Goal: Find contact information: Find contact information

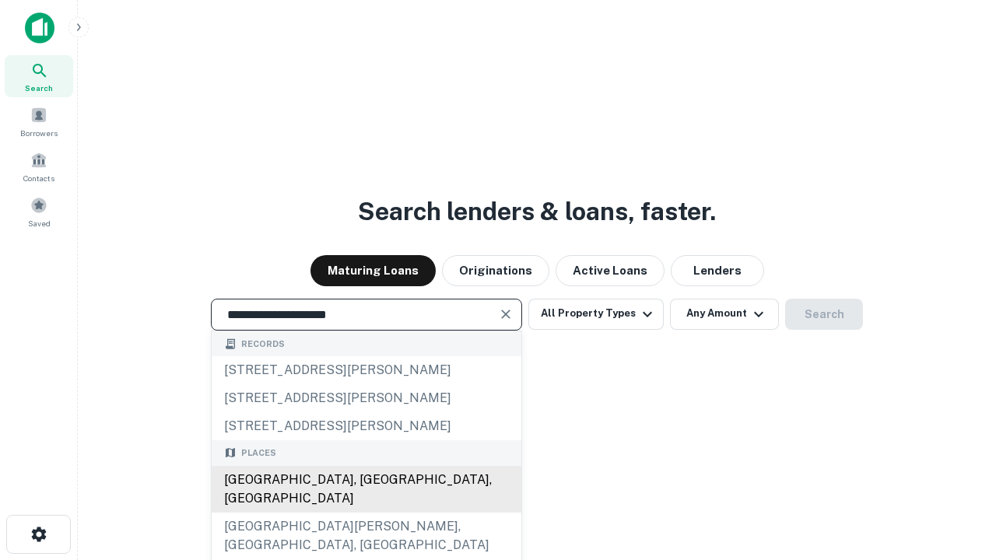
click at [366, 513] on div "Santa Monica, CA, USA" at bounding box center [367, 489] width 310 height 47
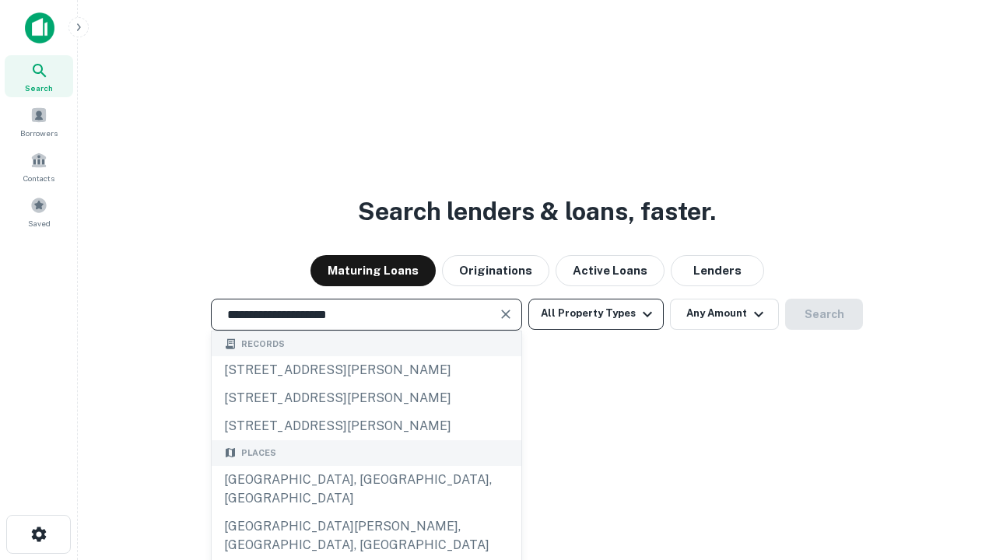
type input "**********"
click at [596, 314] on button "All Property Types" at bounding box center [595, 314] width 135 height 31
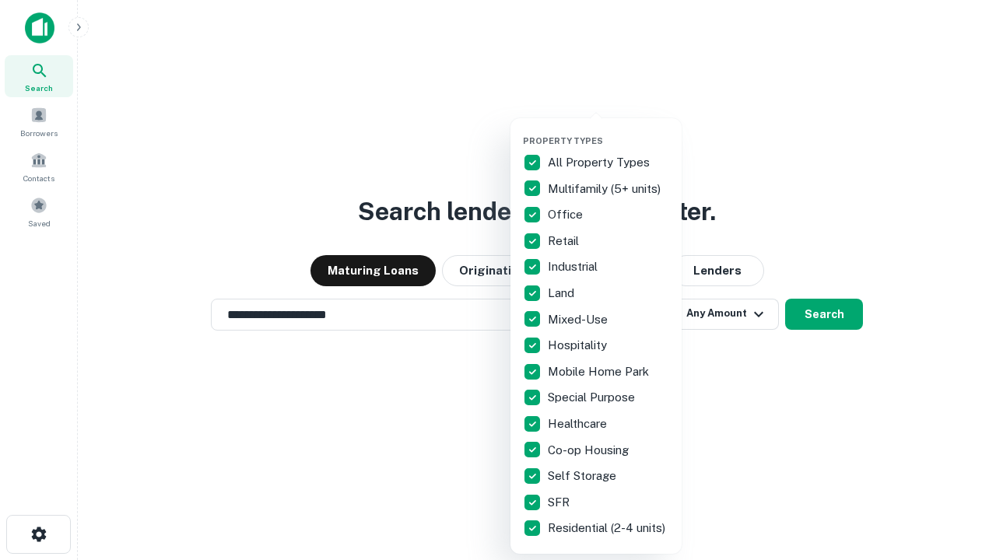
click at [608, 131] on button "button" at bounding box center [608, 131] width 171 height 1
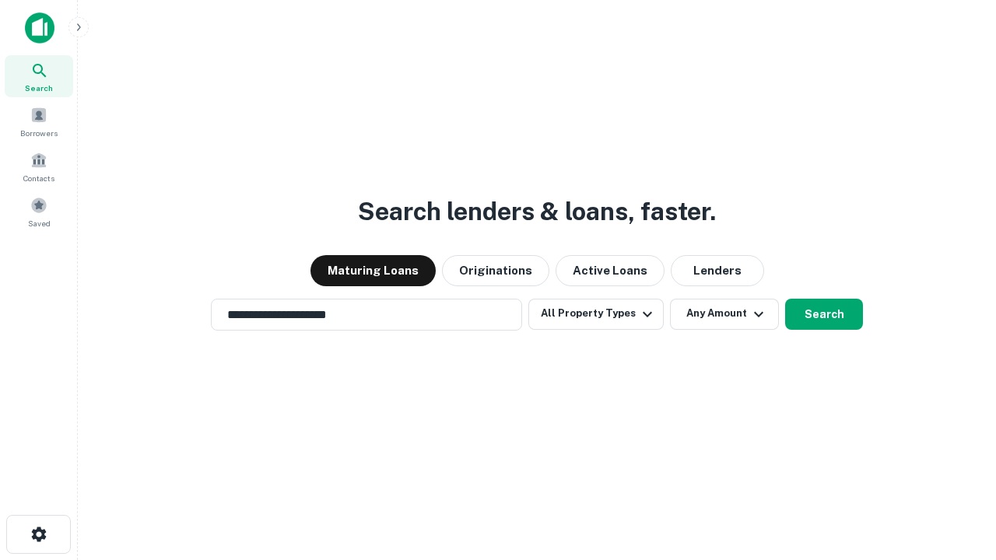
scroll to position [24, 0]
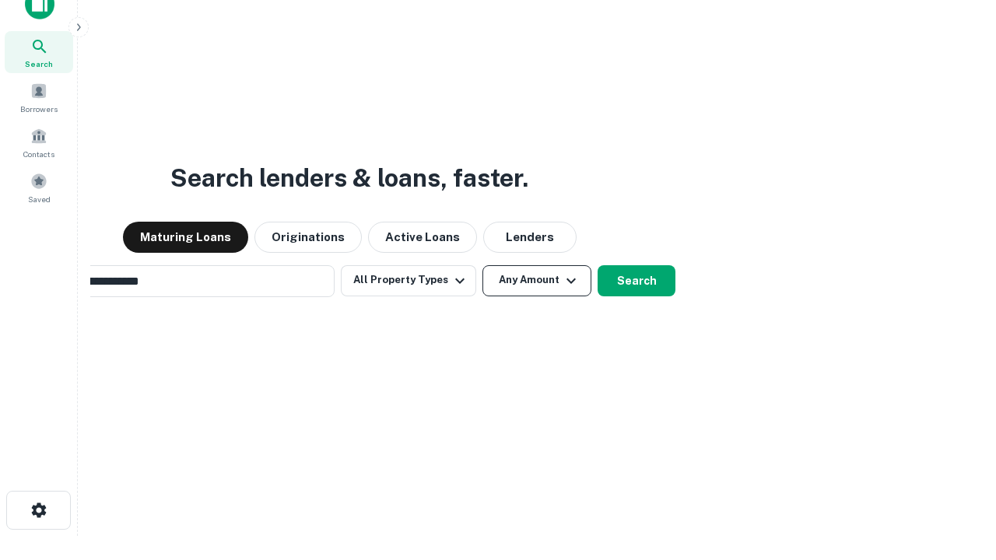
click at [482, 265] on button "Any Amount" at bounding box center [536, 280] width 109 height 31
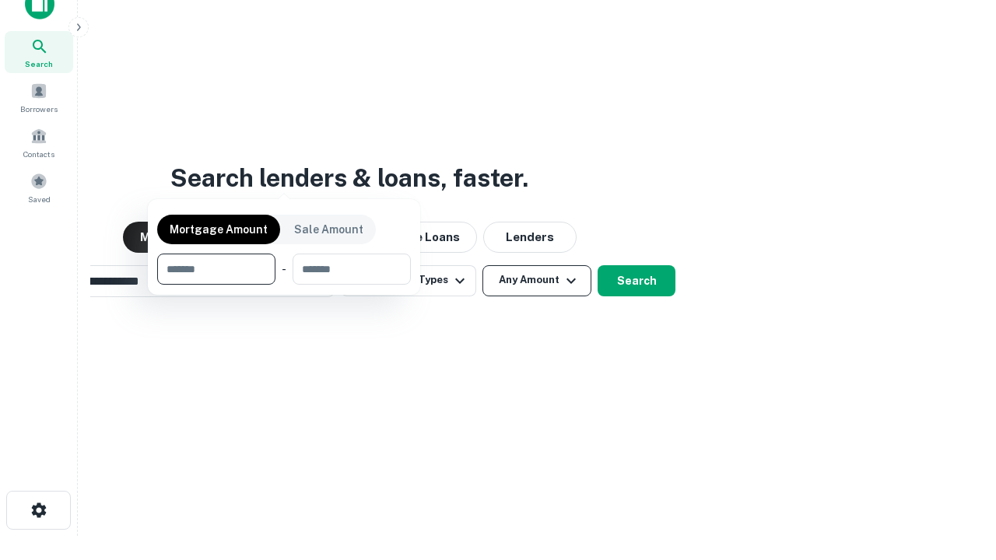
scroll to position [25, 0]
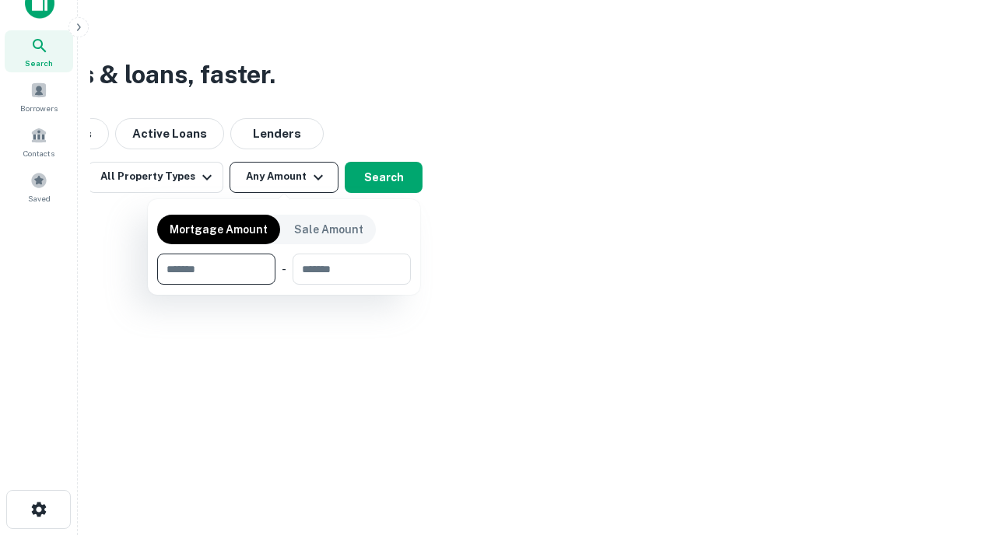
type input "*******"
click at [284, 285] on button "button" at bounding box center [284, 285] width 254 height 1
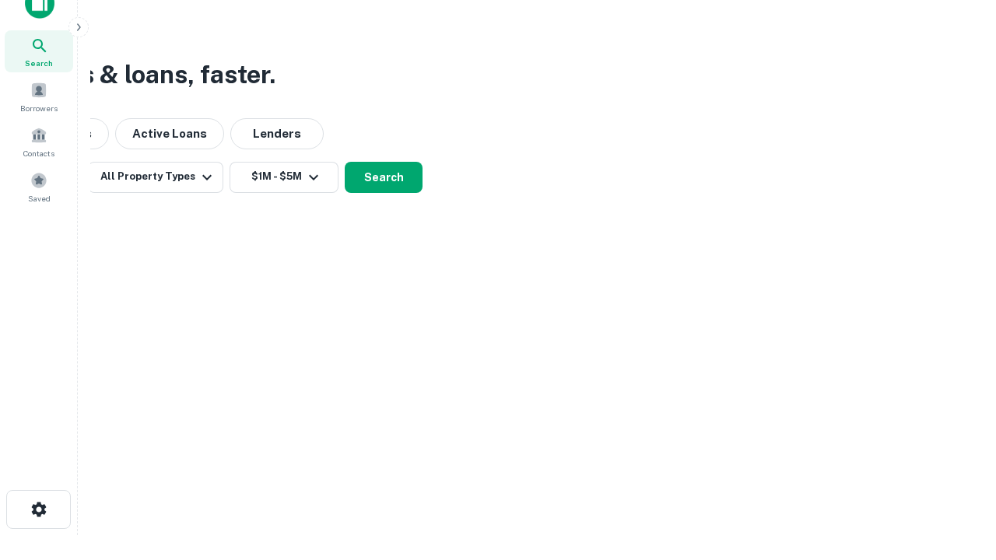
scroll to position [9, 287]
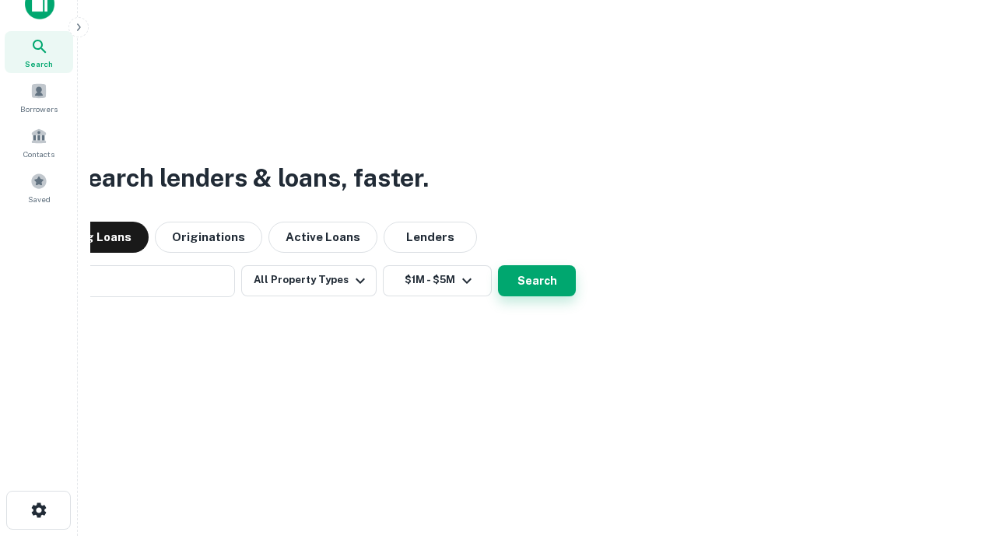
click at [498, 265] on button "Search" at bounding box center [537, 280] width 78 height 31
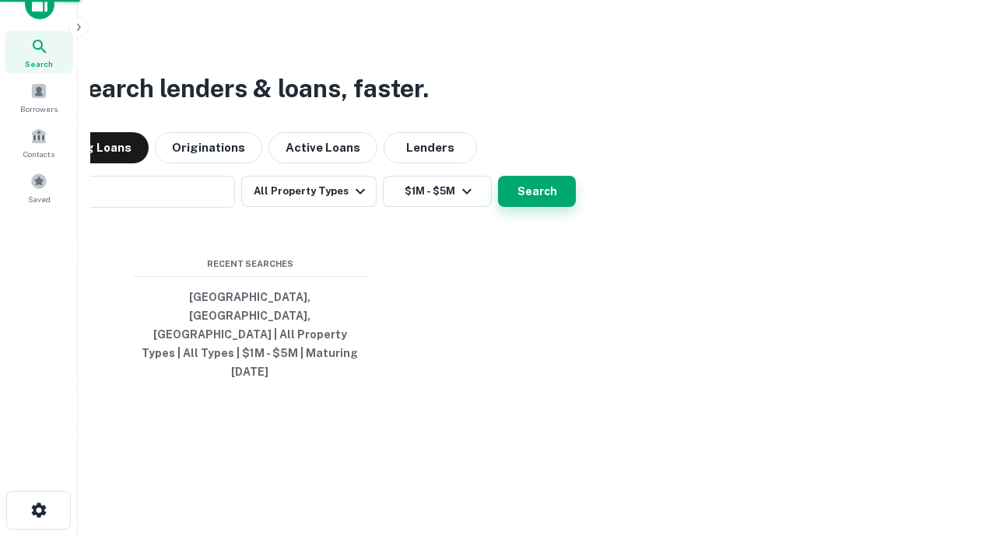
scroll to position [41, 440]
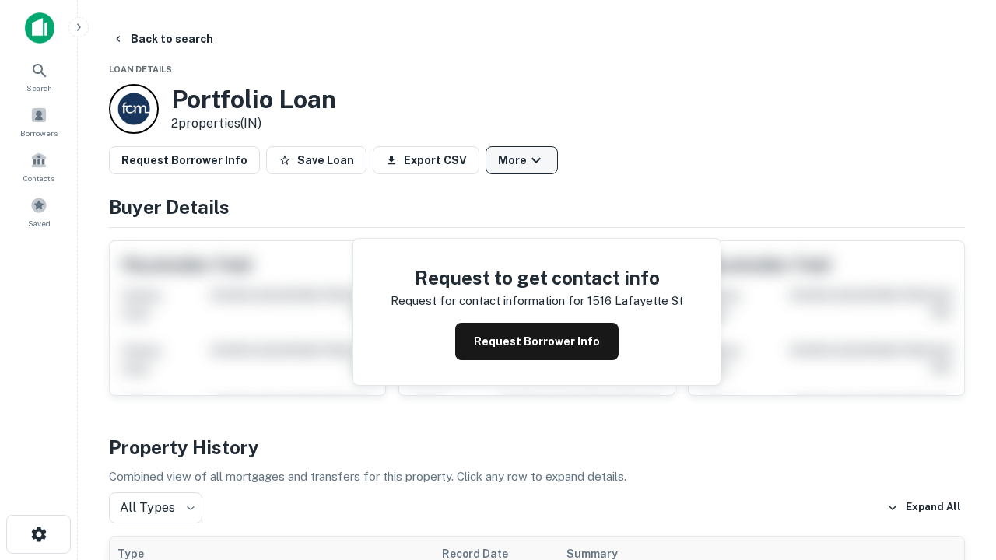
click at [521, 160] on button "More" at bounding box center [521, 160] width 72 height 28
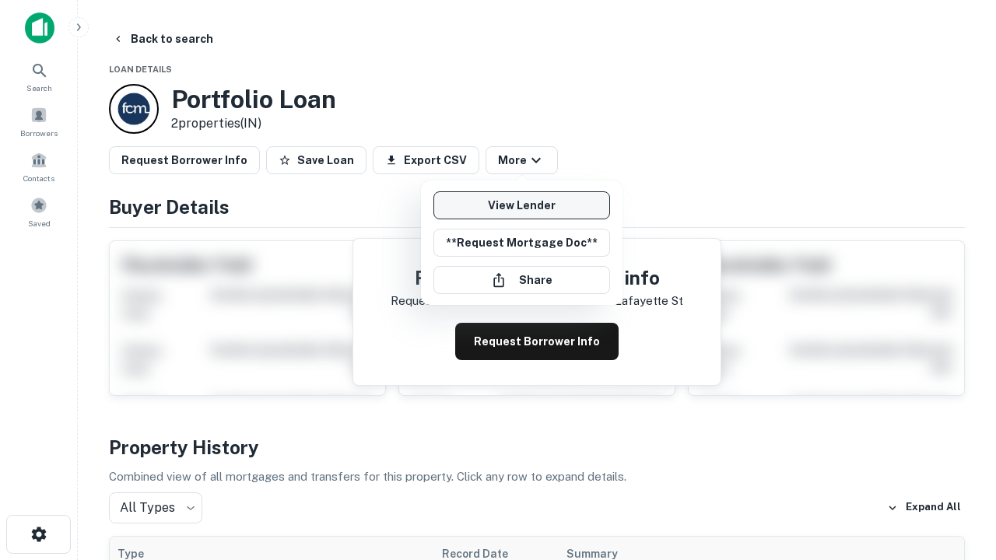
click at [521, 205] on link "View Lender" at bounding box center [521, 205] width 177 height 28
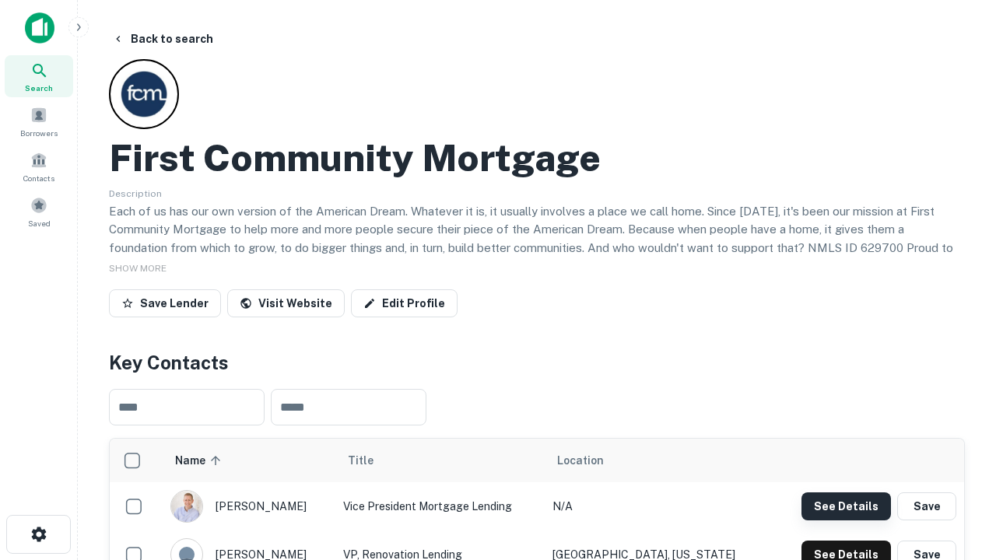
click at [846, 506] on button "See Details" at bounding box center [845, 506] width 89 height 28
click at [38, 534] on icon "button" at bounding box center [39, 534] width 19 height 19
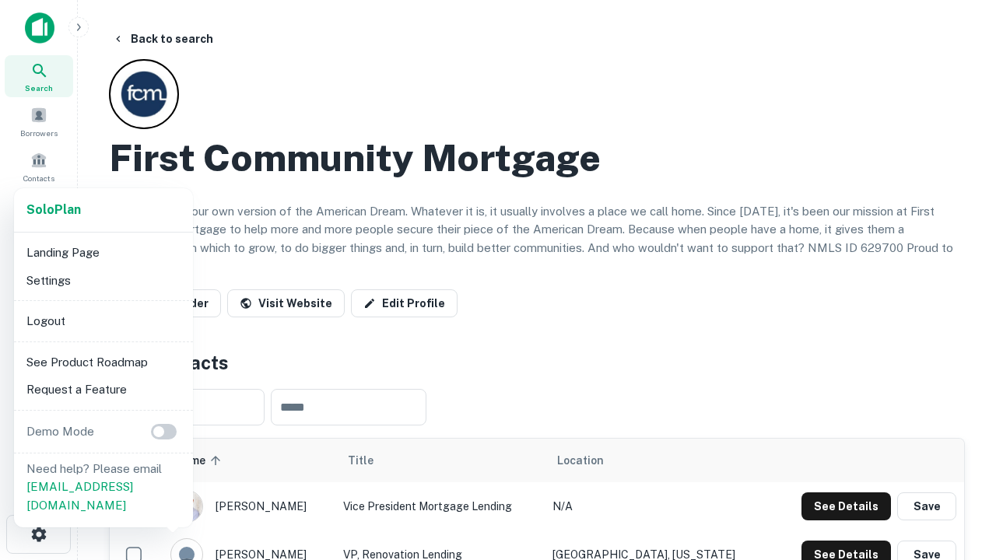
click at [103, 321] on li "Logout" at bounding box center [103, 321] width 166 height 28
